Goal: Task Accomplishment & Management: Manage account settings

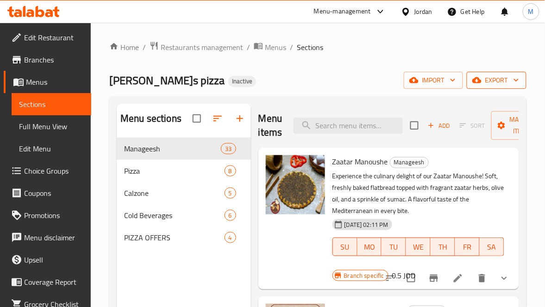
click at [482, 80] on span "export" at bounding box center [496, 81] width 45 height 12
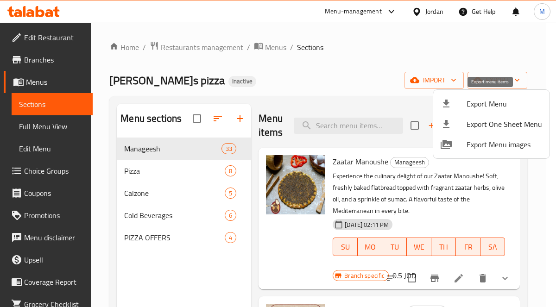
click at [471, 99] on span "Export Menu" at bounding box center [503, 103] width 75 height 11
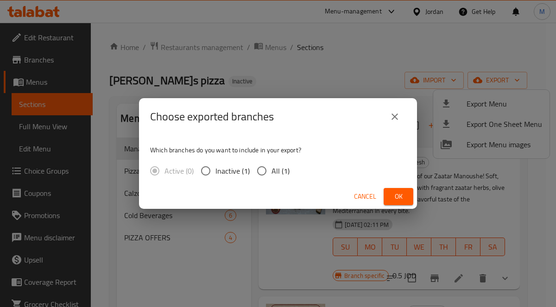
click at [256, 170] on input "All (1)" at bounding box center [261, 170] width 19 height 19
radio input "true"
click at [400, 196] on span "Ok" at bounding box center [398, 197] width 15 height 12
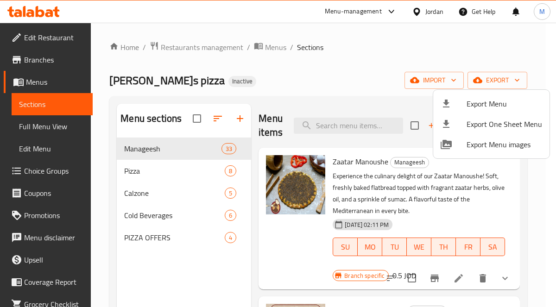
click at [64, 125] on div at bounding box center [278, 153] width 556 height 307
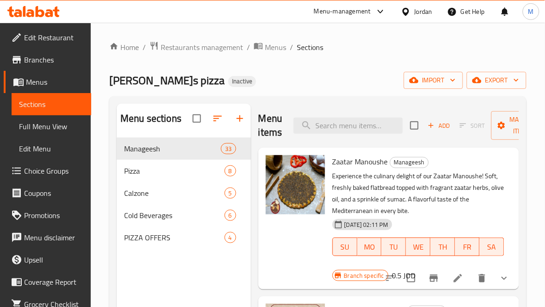
click at [64, 127] on span "Full Menu View" at bounding box center [51, 126] width 65 height 11
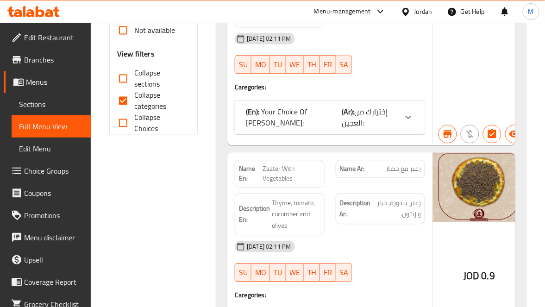
scroll to position [347, 0]
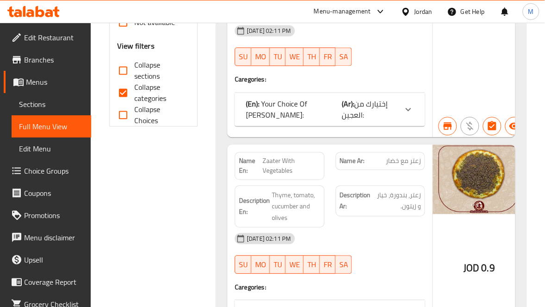
click at [126, 92] on input "Collapse categories" at bounding box center [123, 93] width 22 height 22
checkbox input "false"
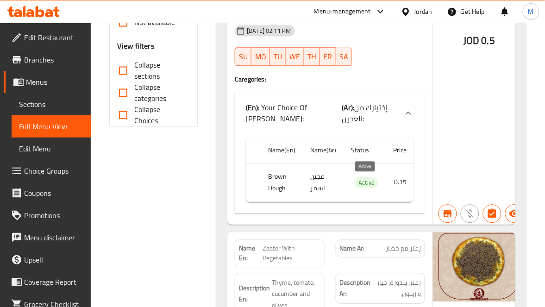
click at [364, 187] on span "Active" at bounding box center [367, 183] width 24 height 11
copy span "Active"
click at [391, 90] on div "Name En: Zaatar Manoushe Name Ar: منقوشة زعتر Description En: Experience the cu…" at bounding box center [329, 18] width 205 height 414
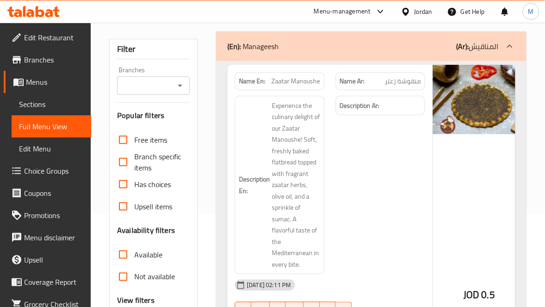
scroll to position [0, 0]
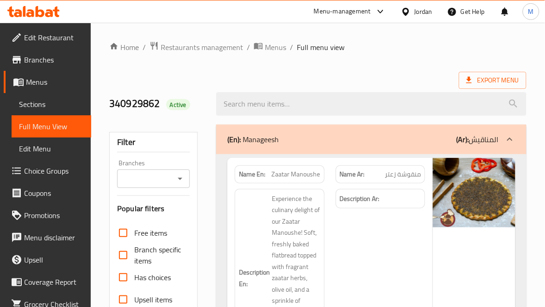
click at [66, 37] on span "Edit Restaurant" at bounding box center [54, 37] width 60 height 11
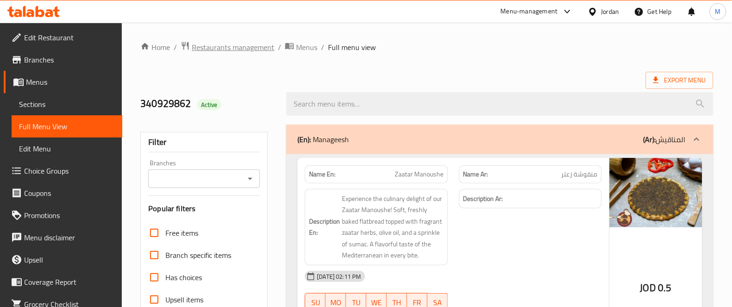
click at [206, 44] on span "Restaurants management" at bounding box center [233, 47] width 82 height 11
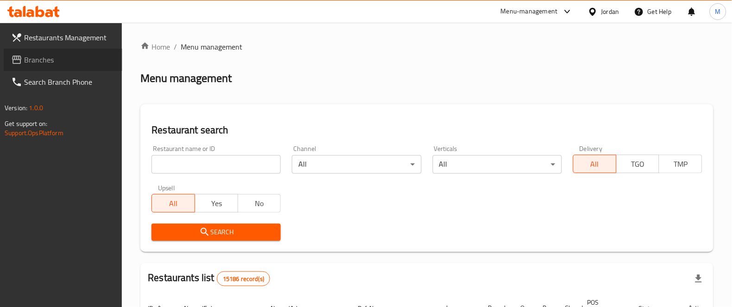
click at [55, 63] on span "Branches" at bounding box center [69, 59] width 91 height 11
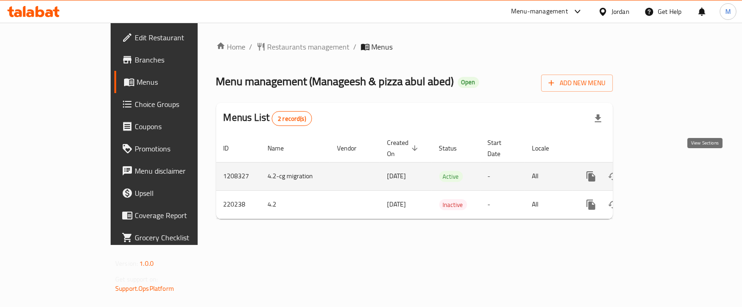
click at [669, 165] on link "enhanced table" at bounding box center [658, 176] width 22 height 22
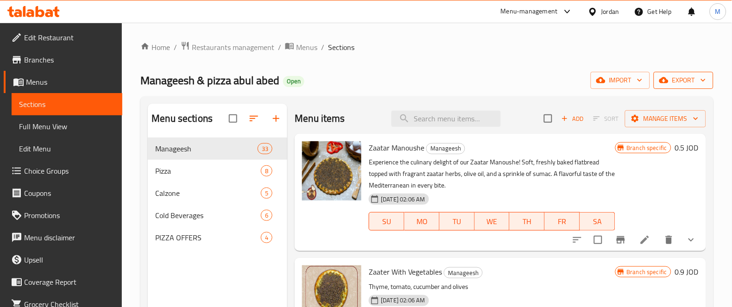
click at [679, 86] on span "export" at bounding box center [683, 81] width 45 height 12
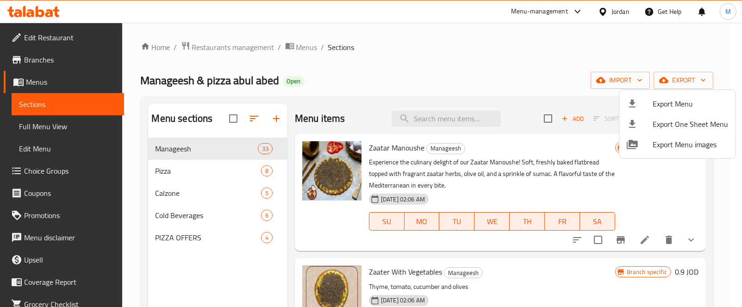
click at [670, 100] on span "Export Menu" at bounding box center [690, 103] width 75 height 11
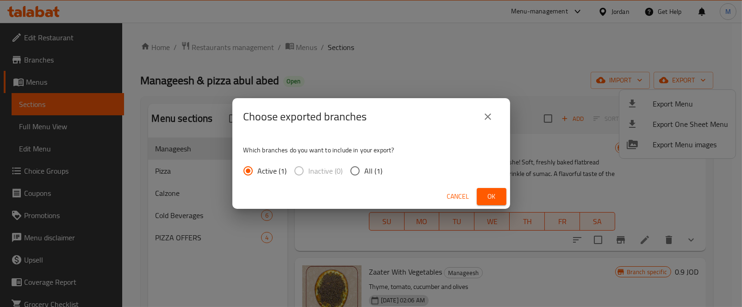
click at [370, 171] on span "All (1)" at bounding box center [374, 170] width 18 height 11
click at [365, 171] on input "All (1)" at bounding box center [354, 170] width 19 height 19
radio input "true"
click at [501, 195] on button "Ok" at bounding box center [492, 196] width 30 height 17
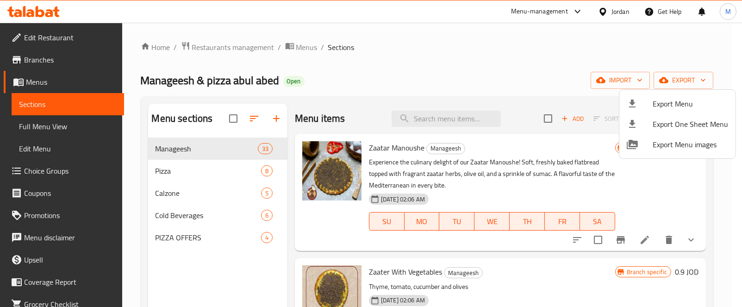
click at [58, 126] on div at bounding box center [371, 153] width 742 height 307
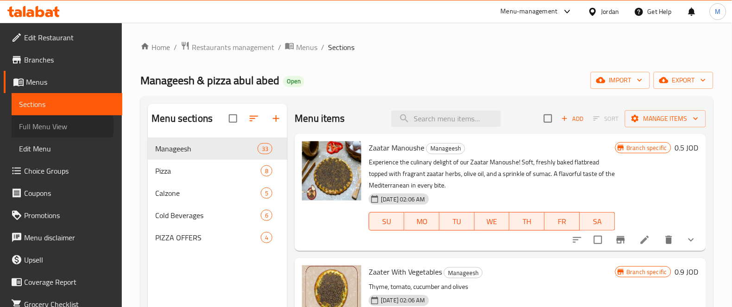
click at [58, 126] on span "Full Menu View" at bounding box center [67, 126] width 96 height 11
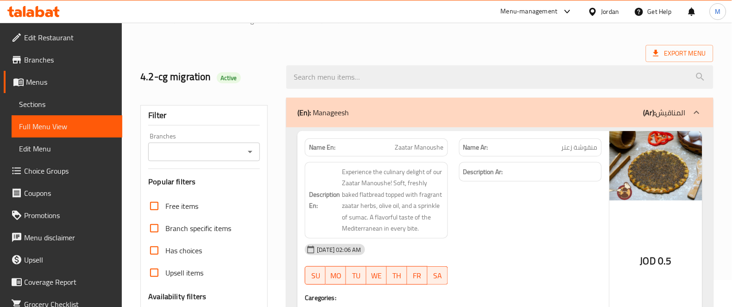
scroll to position [69, 0]
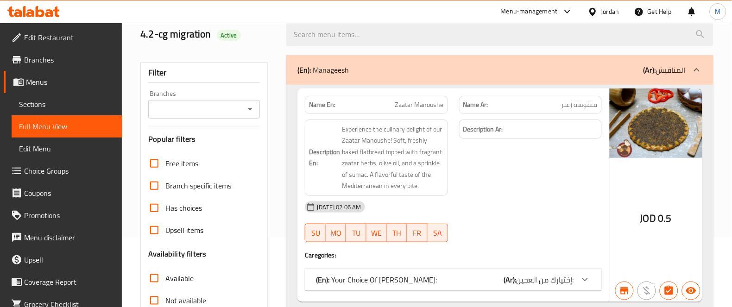
click at [195, 101] on div "Branches" at bounding box center [204, 109] width 112 height 19
click at [196, 107] on input "Branches" at bounding box center [196, 109] width 91 height 13
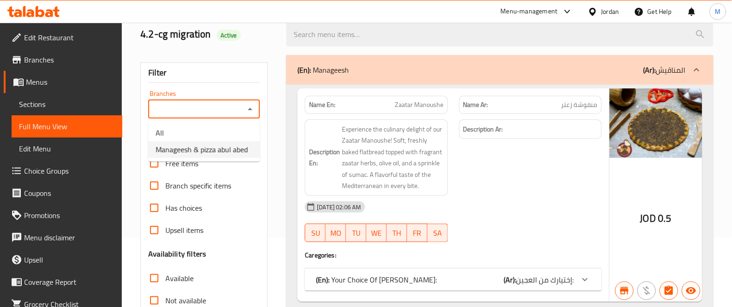
click at [217, 152] on span "Manageesh & pizza abul abed" at bounding box center [202, 149] width 92 height 11
type input "Manageesh & pizza abul abed"
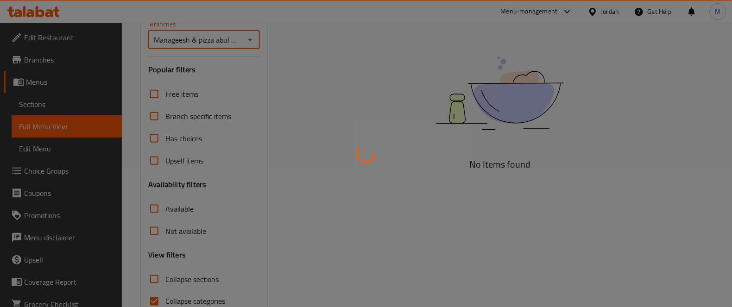
scroll to position [186, 0]
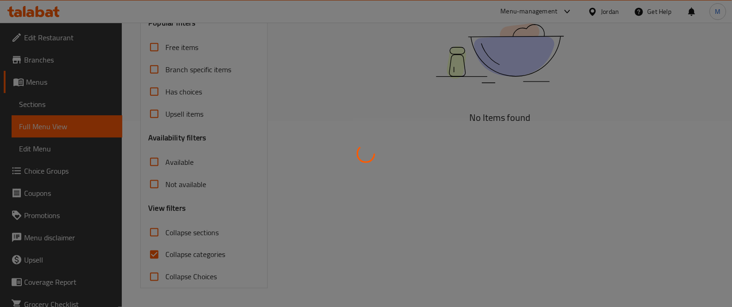
click at [156, 188] on div at bounding box center [366, 153] width 732 height 307
click at [153, 185] on div at bounding box center [366, 153] width 732 height 307
click at [152, 185] on div at bounding box center [366, 153] width 732 height 307
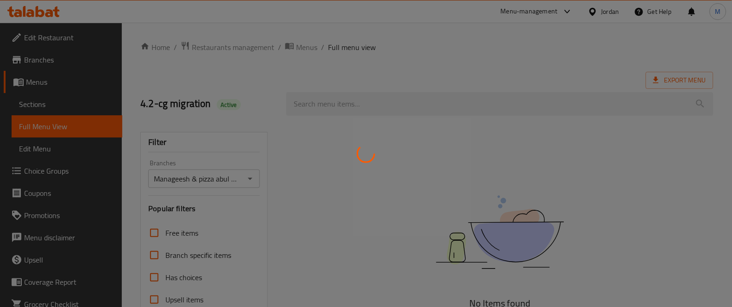
click at [424, 196] on div at bounding box center [366, 153] width 732 height 307
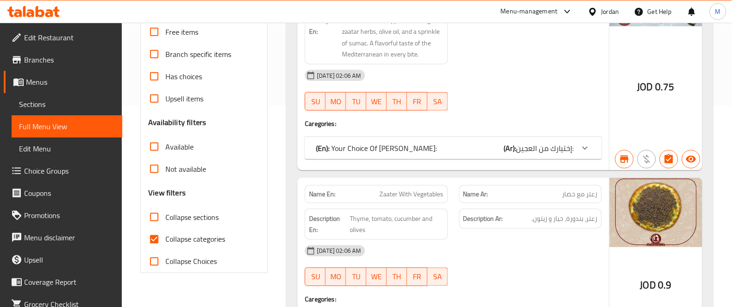
scroll to position [208, 0]
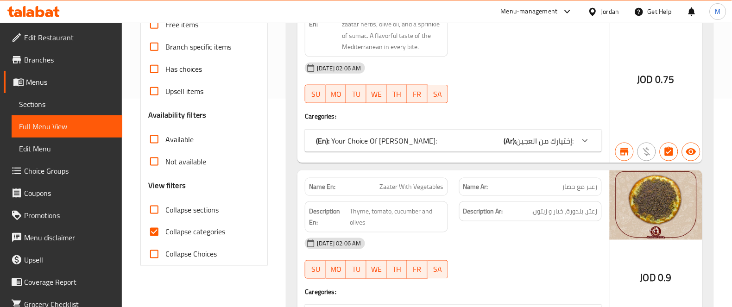
click at [158, 232] on input "Collapse categories" at bounding box center [154, 232] width 22 height 22
checkbox input "false"
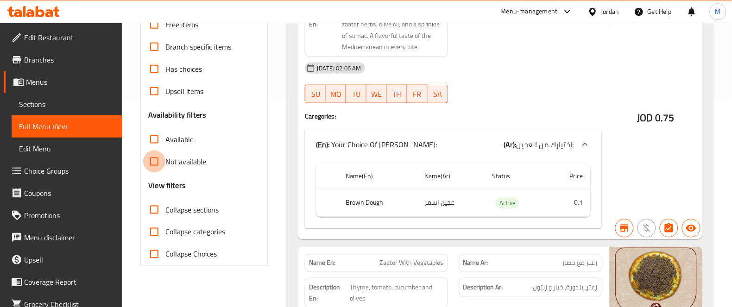
click at [154, 159] on input "Not available" at bounding box center [154, 162] width 22 height 22
checkbox input "true"
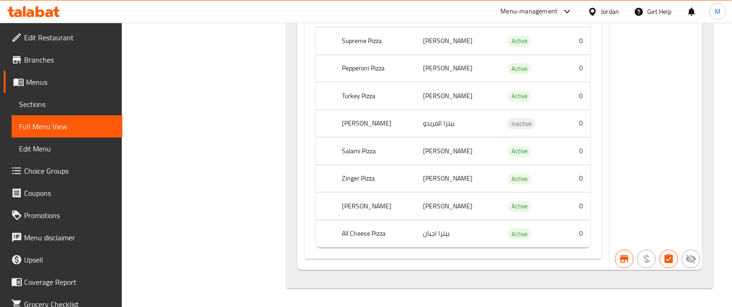
scroll to position [36, 0]
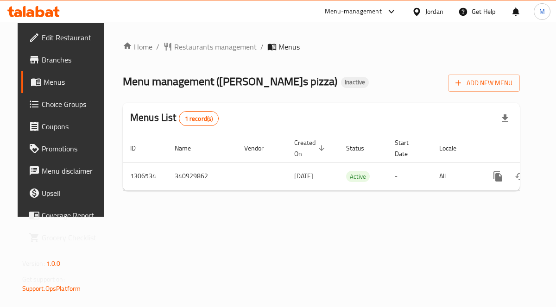
drag, startPoint x: 455, startPoint y: 203, endPoint x: 521, endPoint y: 196, distance: 66.6
click at [515, 198] on div "Home / Restaurants management / Menus Menu management ( Celina`s pizza ) Inacti…" at bounding box center [321, 119] width 397 height 157
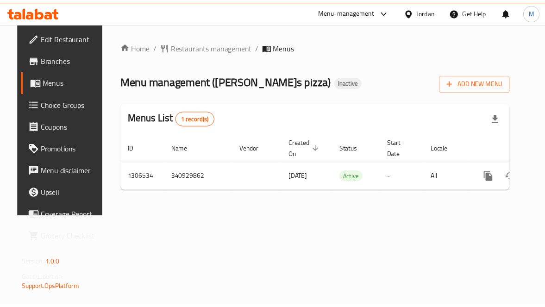
scroll to position [0, 33]
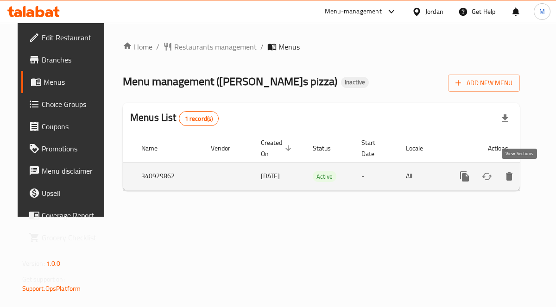
click at [526, 172] on icon "enhanced table" at bounding box center [531, 176] width 11 height 11
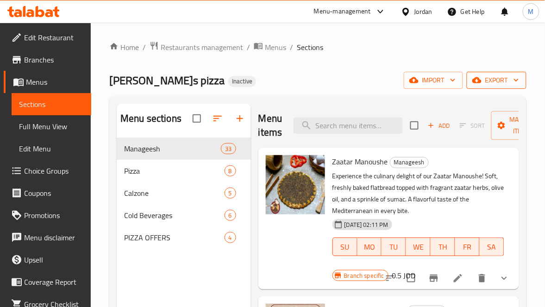
click at [490, 78] on span "export" at bounding box center [496, 81] width 45 height 12
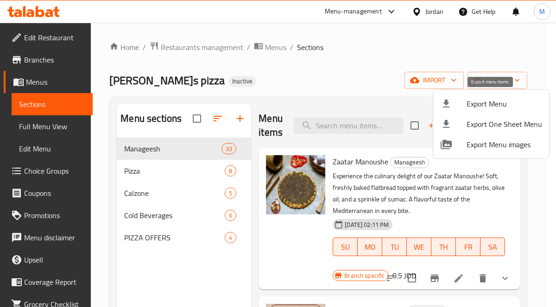
click at [484, 103] on span "Export Menu" at bounding box center [503, 103] width 75 height 11
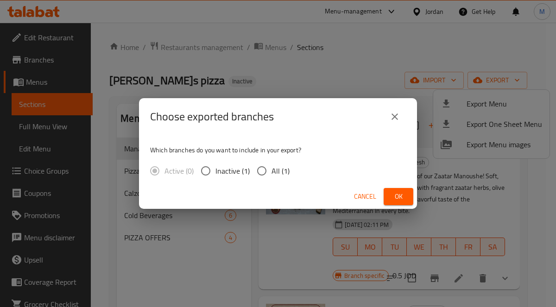
drag, startPoint x: 264, startPoint y: 169, endPoint x: 271, endPoint y: 171, distance: 6.9
click at [264, 169] on input "All (1)" at bounding box center [261, 170] width 19 height 19
radio input "true"
click at [402, 194] on span "Ok" at bounding box center [398, 197] width 15 height 12
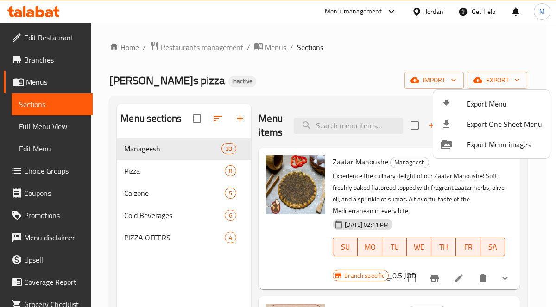
click at [387, 70] on div at bounding box center [278, 153] width 556 height 307
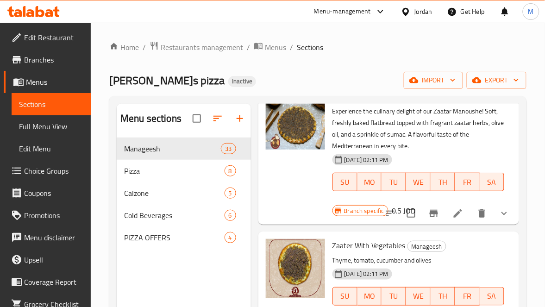
scroll to position [139, 0]
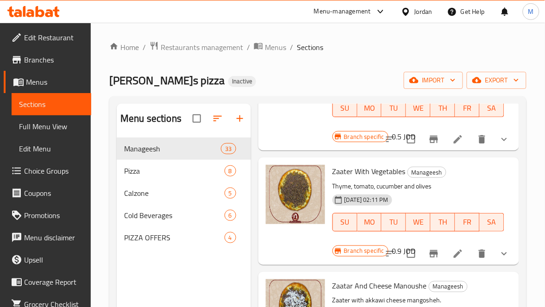
click at [445, 147] on li at bounding box center [458, 139] width 26 height 17
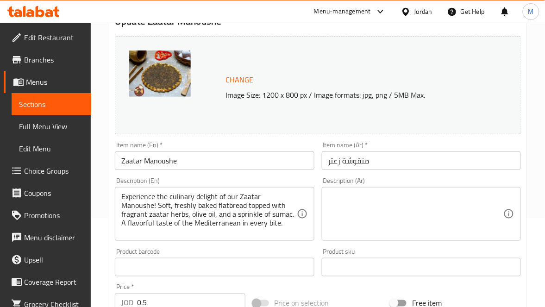
scroll to position [139, 0]
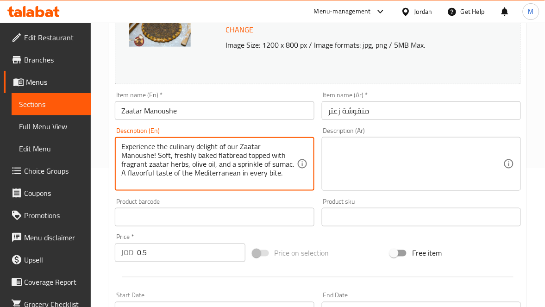
click at [216, 150] on textarea "Experience the culinary delight of our Zaatar Manoushe! Soft, freshly baked fla…" at bounding box center [208, 164] width 175 height 44
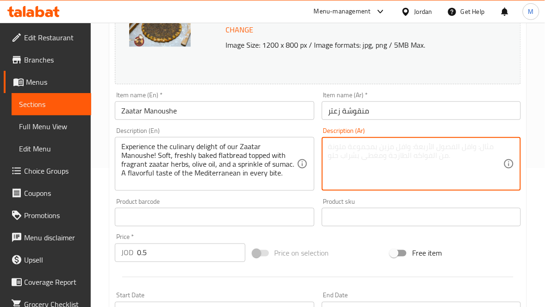
paste textarea "استمتعوا بمتعة مطبخنا مع منقوشة الزعتر! خبز مسطح طري طازج، مغطى بأعشاب الزعتر ا…"
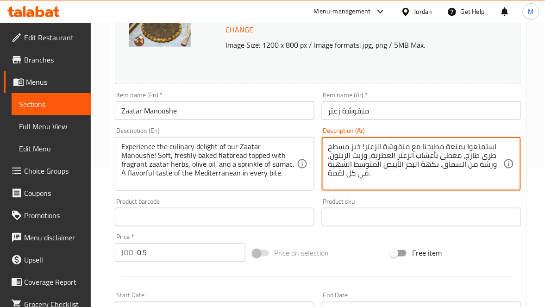
type textarea "استمتعوا بمتعة مطبخنا مع منقوشة الزعتر! خبز مسطح طري طازج، مغطى بأعشاب الزعتر ا…"
click at [248, 120] on input "Zaatar Manoushe" at bounding box center [214, 110] width 199 height 19
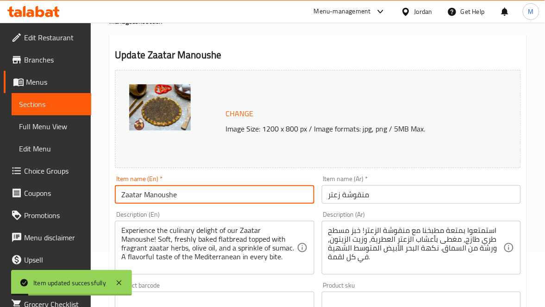
scroll to position [0, 0]
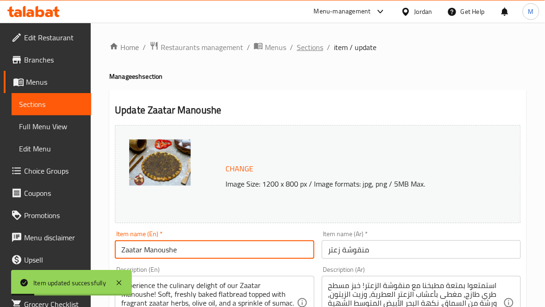
click at [307, 44] on span "Sections" at bounding box center [310, 47] width 26 height 11
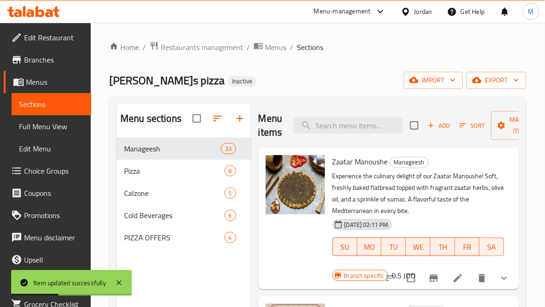
click at [44, 132] on span "Full Menu View" at bounding box center [51, 126] width 65 height 11
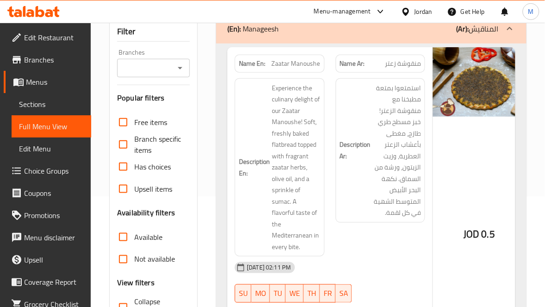
scroll to position [278, 0]
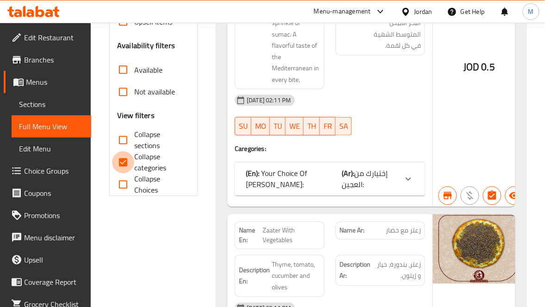
click at [122, 158] on input "Collapse categories" at bounding box center [123, 162] width 22 height 22
checkbox input "false"
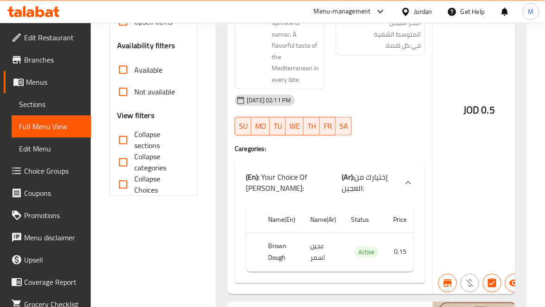
scroll to position [139, 0]
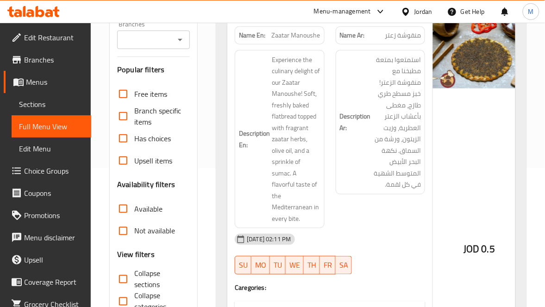
click at [125, 206] on input "Available" at bounding box center [123, 209] width 22 height 22
click at [124, 205] on input "Available" at bounding box center [123, 209] width 22 height 22
checkbox input "false"
click at [125, 229] on input "Not available" at bounding box center [123, 231] width 22 height 22
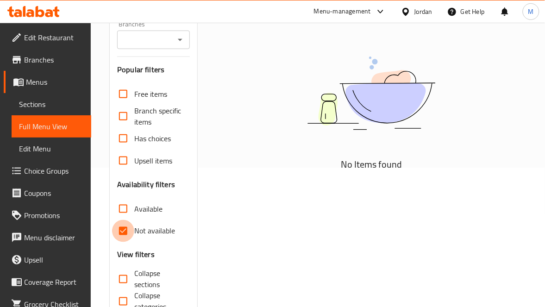
drag, startPoint x: 125, startPoint y: 230, endPoint x: 144, endPoint y: 63, distance: 167.9
click at [126, 229] on input "Not available" at bounding box center [123, 231] width 22 height 22
checkbox input "false"
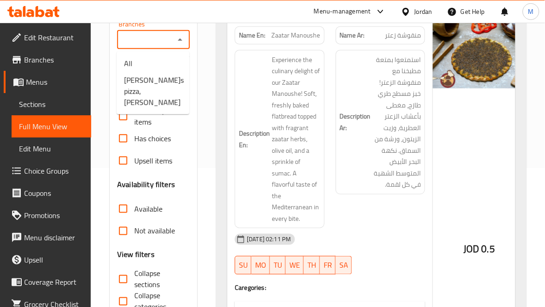
click at [151, 46] on input "Branches" at bounding box center [146, 39] width 52 height 13
click at [158, 78] on span "Celina`s pizza, Al Jandaweel" at bounding box center [154, 91] width 60 height 33
type input "Celina`s pizza, Al Jandaweel"
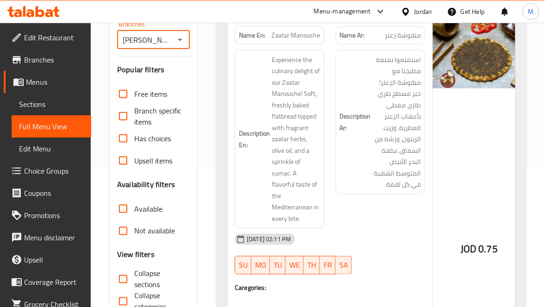
click at [119, 207] on input "Available" at bounding box center [123, 209] width 22 height 22
checkbox input "false"
click at [127, 230] on input "Not available" at bounding box center [123, 231] width 22 height 22
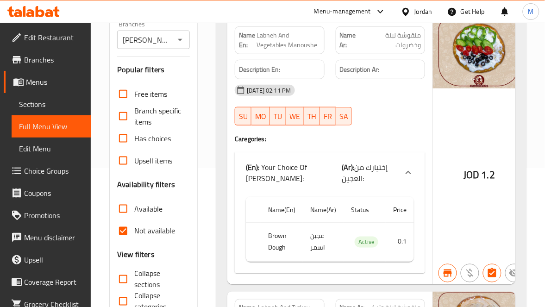
click at [119, 232] on input "Not available" at bounding box center [123, 231] width 22 height 22
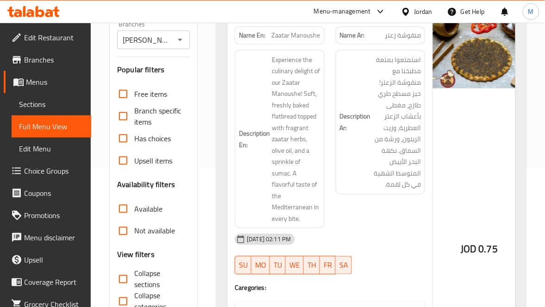
click at [126, 234] on input "Not available" at bounding box center [123, 231] width 22 height 22
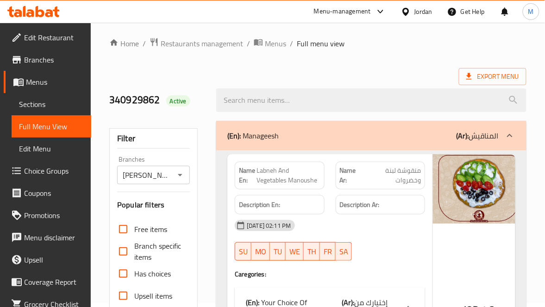
scroll to position [278, 0]
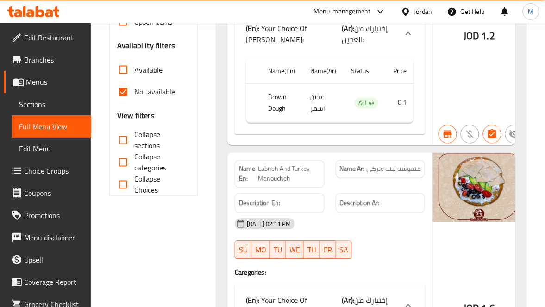
click at [122, 86] on input "Not available" at bounding box center [123, 92] width 22 height 22
checkbox input "false"
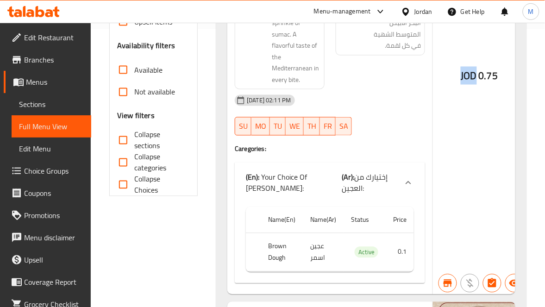
drag, startPoint x: 471, startPoint y: 78, endPoint x: 458, endPoint y: 78, distance: 12.0
click at [458, 78] on div "JOD 0.75" at bounding box center [479, 87] width 93 height 414
copy span "JOD"
click at [195, 79] on div "Filter Branches Celina`s pizza, Al Jandaweel Branches Popular filters Free item…" at bounding box center [153, 25] width 88 height 342
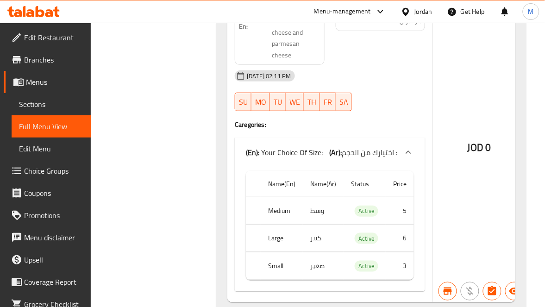
scroll to position [9580, 0]
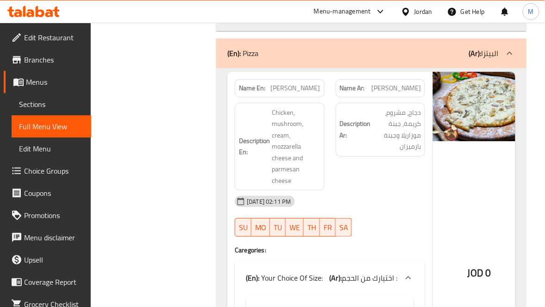
click at [377, 8] on icon at bounding box center [380, 11] width 11 height 11
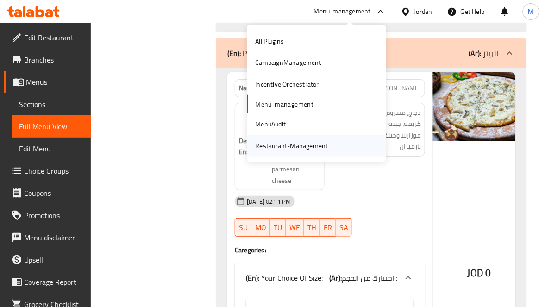
click at [305, 142] on div "Restaurant-Management" at bounding box center [292, 145] width 73 height 10
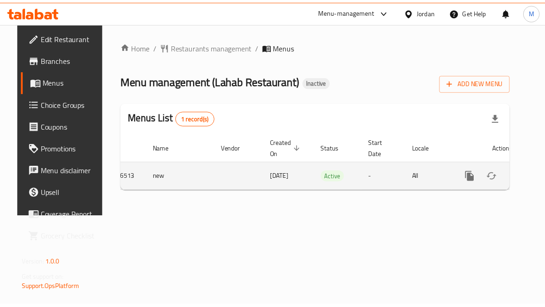
scroll to position [0, 33]
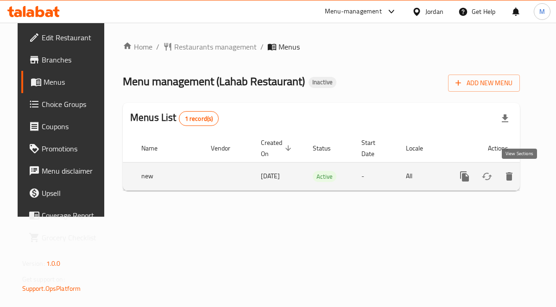
click at [527, 180] on icon "enhanced table" at bounding box center [531, 176] width 8 height 8
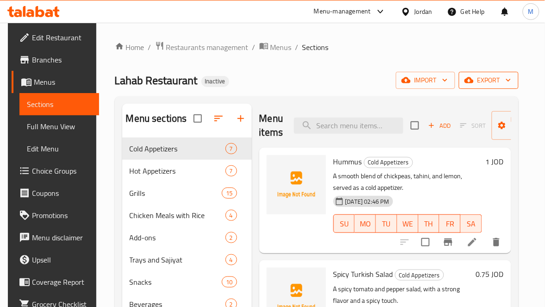
click at [511, 85] on span "export" at bounding box center [488, 81] width 45 height 12
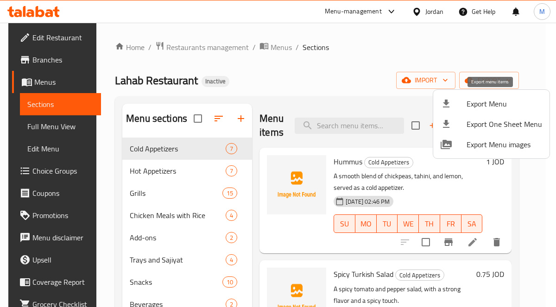
click at [469, 103] on span "Export Menu" at bounding box center [503, 103] width 75 height 11
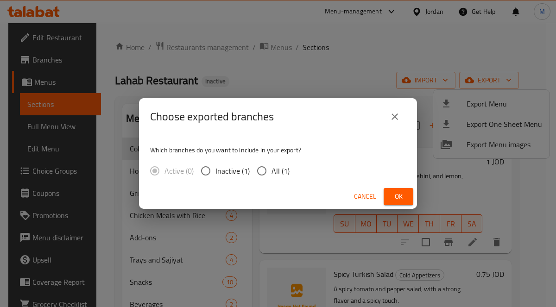
click at [258, 168] on input "All (1)" at bounding box center [261, 170] width 19 height 19
radio input "true"
click at [404, 194] on span "Ok" at bounding box center [398, 197] width 15 height 12
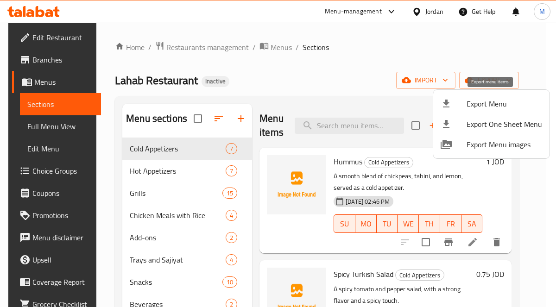
click at [481, 101] on span "Export Menu" at bounding box center [503, 103] width 75 height 11
click at [471, 106] on span "Export Menu" at bounding box center [503, 103] width 75 height 11
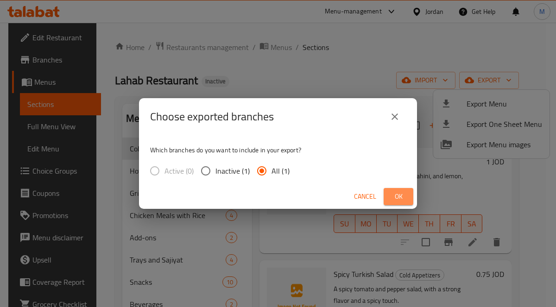
click at [397, 200] on span "Ok" at bounding box center [398, 197] width 15 height 12
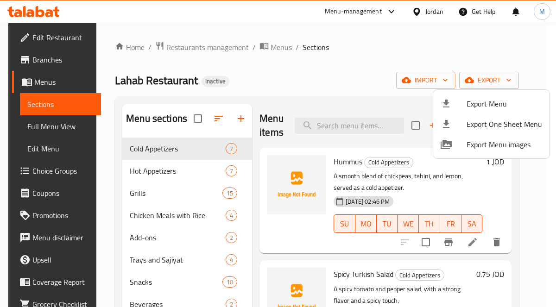
click at [36, 124] on div at bounding box center [278, 153] width 556 height 307
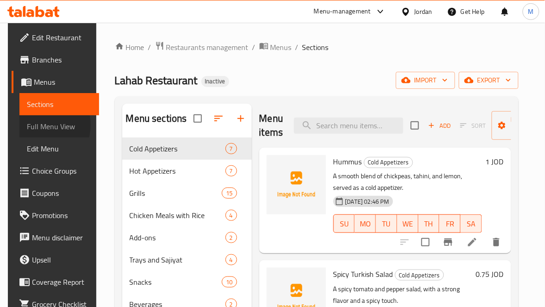
click at [37, 125] on span "Full Menu View" at bounding box center [59, 126] width 65 height 11
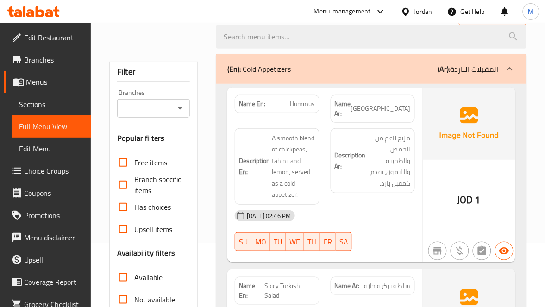
scroll to position [208, 0]
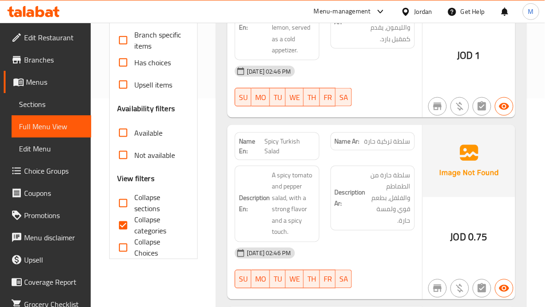
click at [122, 225] on input "Collapse categories" at bounding box center [123, 225] width 22 height 22
checkbox input "false"
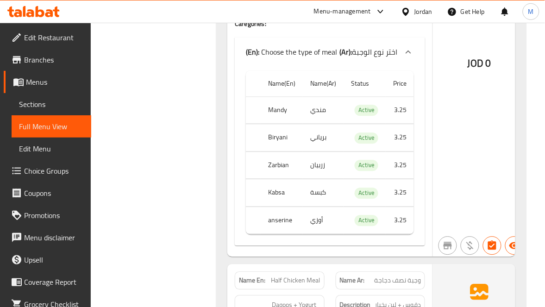
scroll to position [5658, 0]
